Goal: Find specific page/section: Find specific page/section

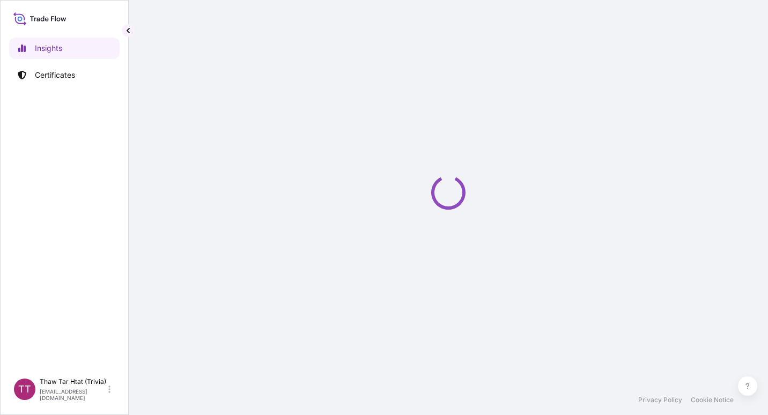
select select "2025"
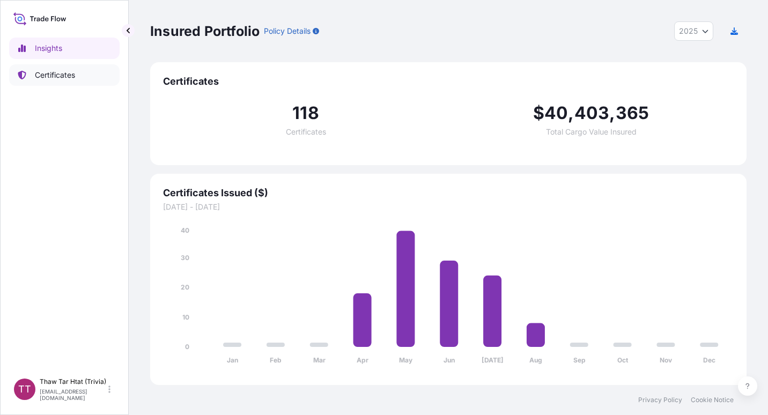
click at [58, 77] on p "Certificates" at bounding box center [55, 75] width 40 height 11
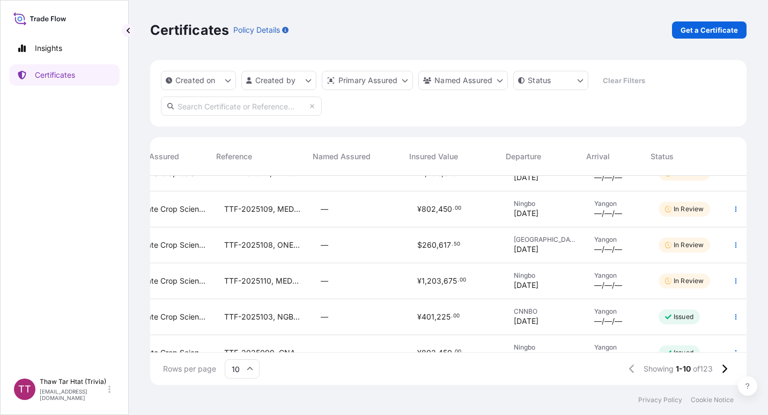
scroll to position [0, 221]
